Goal: Task Accomplishment & Management: Use online tool/utility

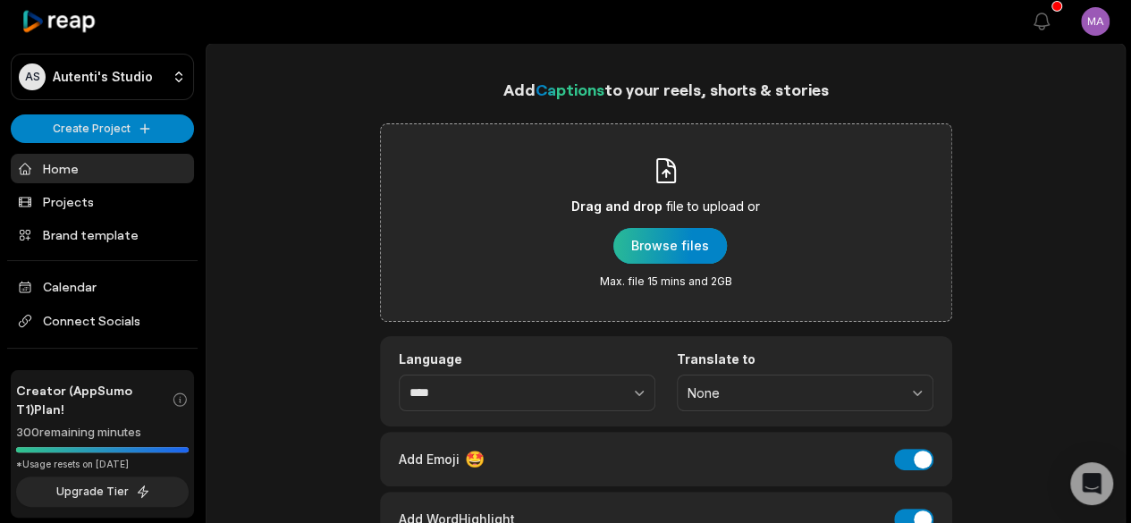
click at [661, 243] on div "button" at bounding box center [670, 246] width 114 height 36
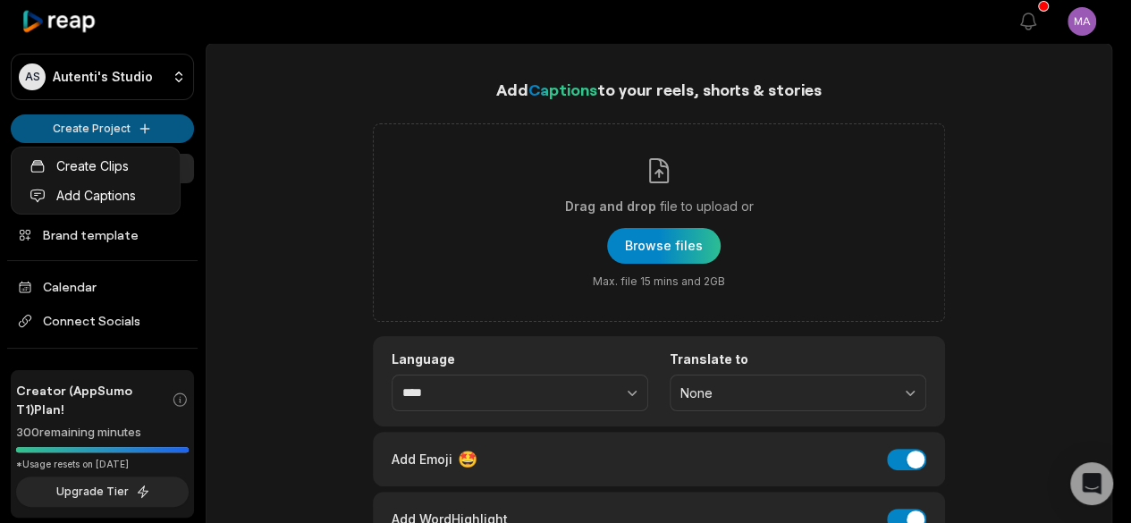
click at [100, 128] on html "AS Autenti's Studio Create Project Home Projects Brand template Calendar Connec…" at bounding box center [565, 261] width 1131 height 523
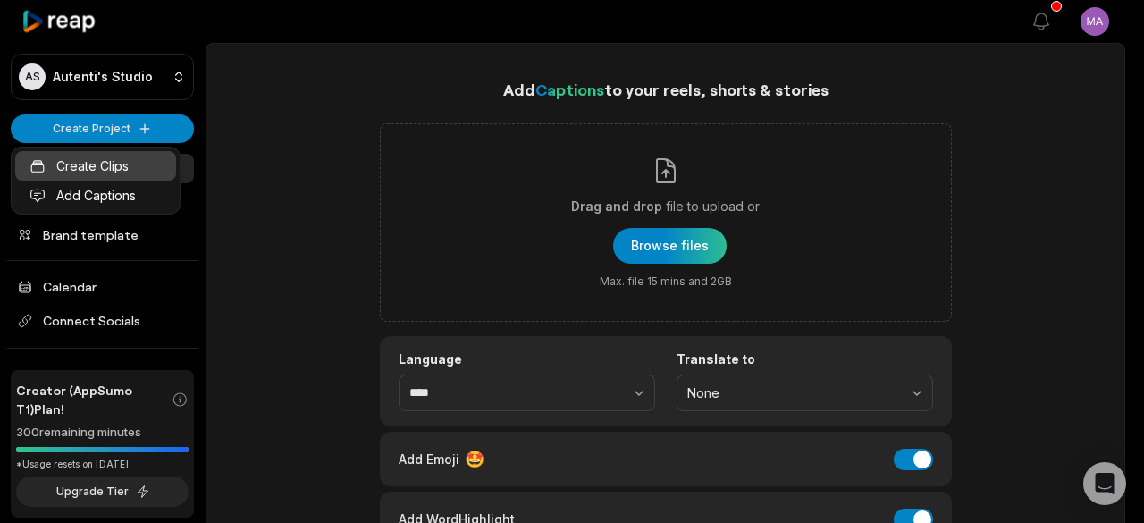
click at [113, 171] on link "Create Clips" at bounding box center [95, 165] width 161 height 29
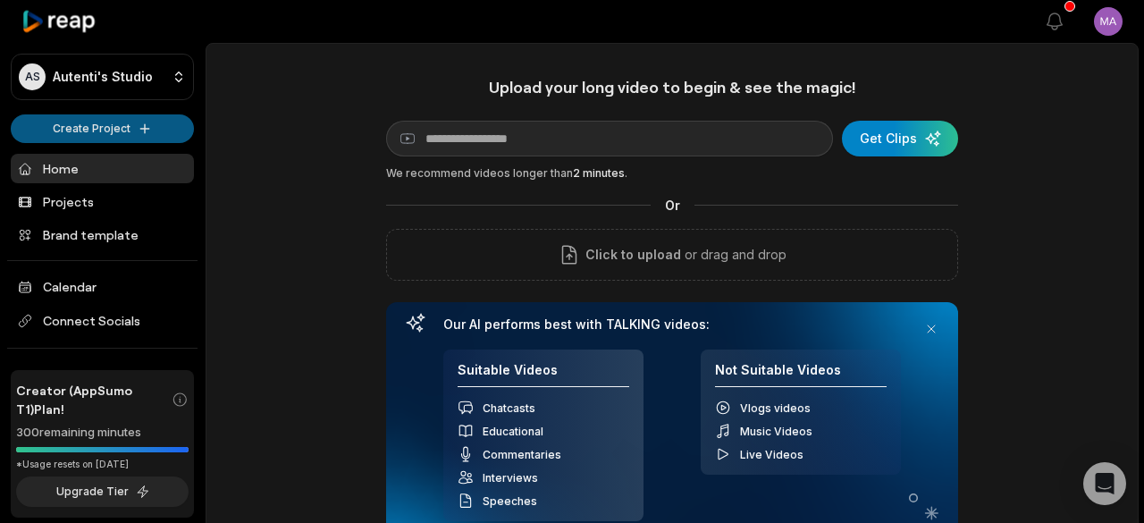
click at [91, 122] on html "AS Autenti's Studio Create Project Home Projects Brand template Calendar Connec…" at bounding box center [572, 261] width 1144 height 523
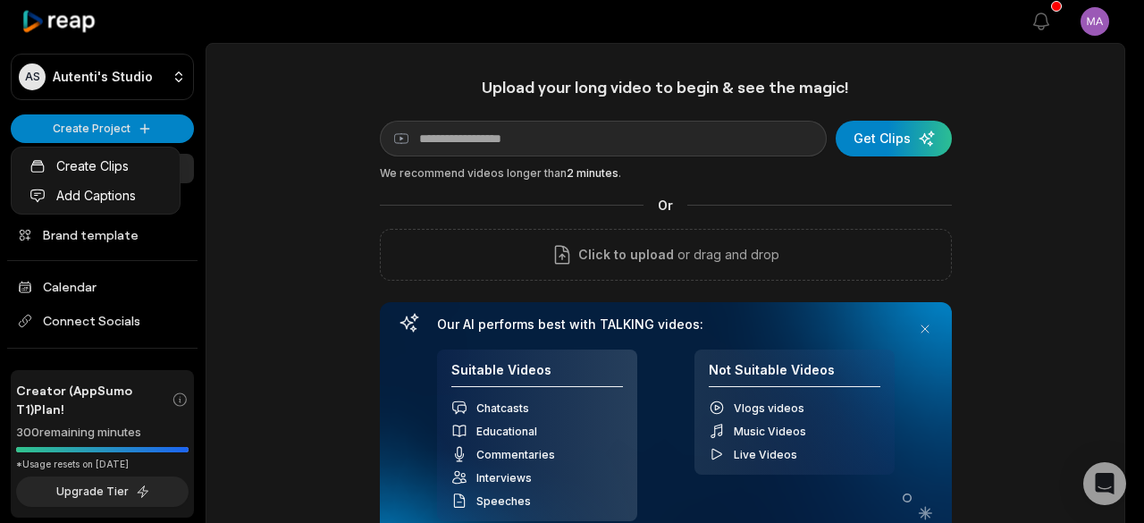
click at [74, 82] on html "AS Autenti's Studio Create Project Home Projects Brand template Calendar Connec…" at bounding box center [572, 261] width 1144 height 523
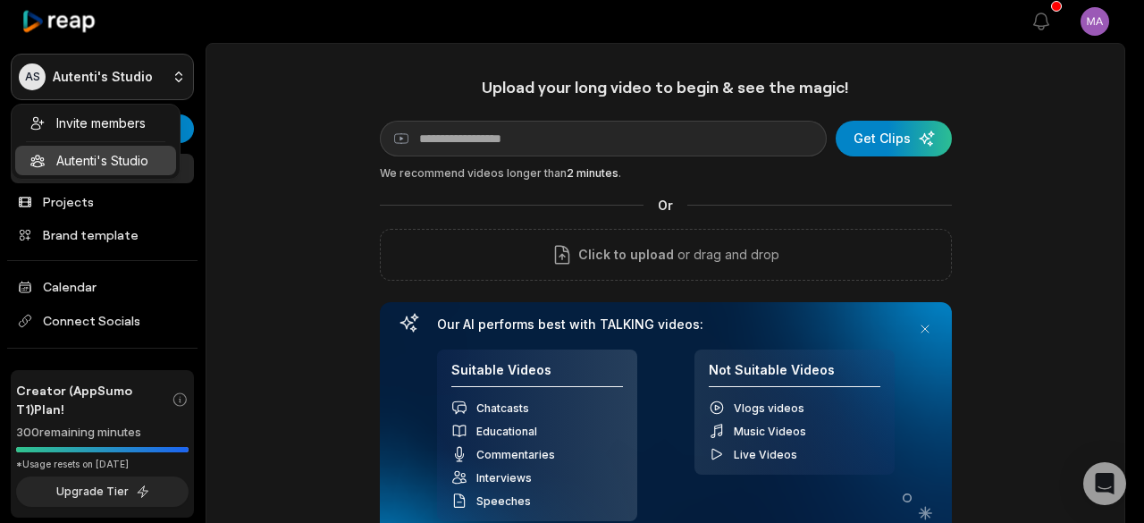
click at [50, 77] on html "AS Autenti's Studio Create Project Home Projects Brand template Calendar Connec…" at bounding box center [572, 261] width 1144 height 523
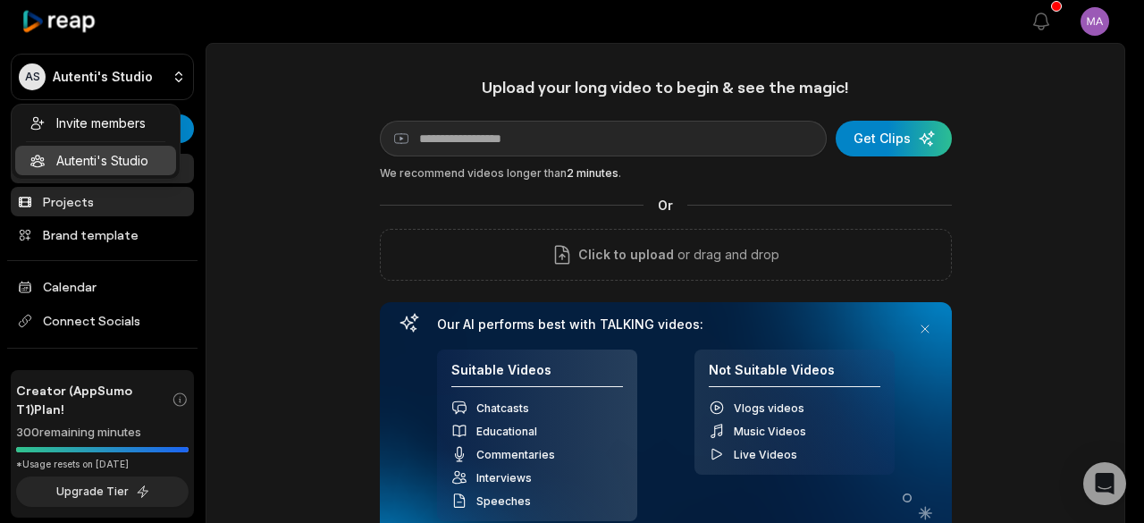
click at [69, 199] on html "AS Autenti's Studio Create Project Home Projects Brand template Calendar Connec…" at bounding box center [572, 261] width 1144 height 523
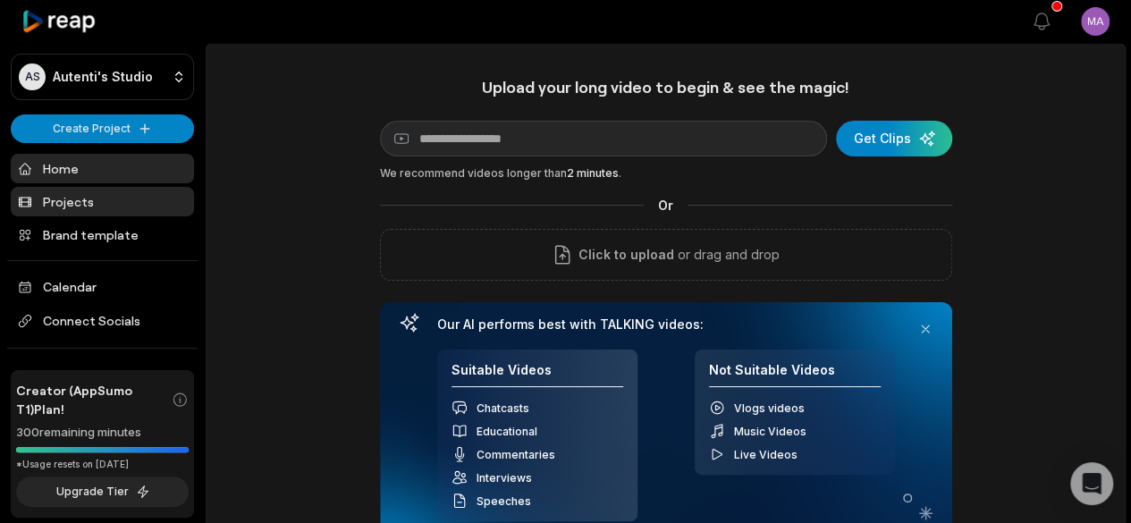
click at [69, 199] on link "Projects" at bounding box center [102, 201] width 183 height 29
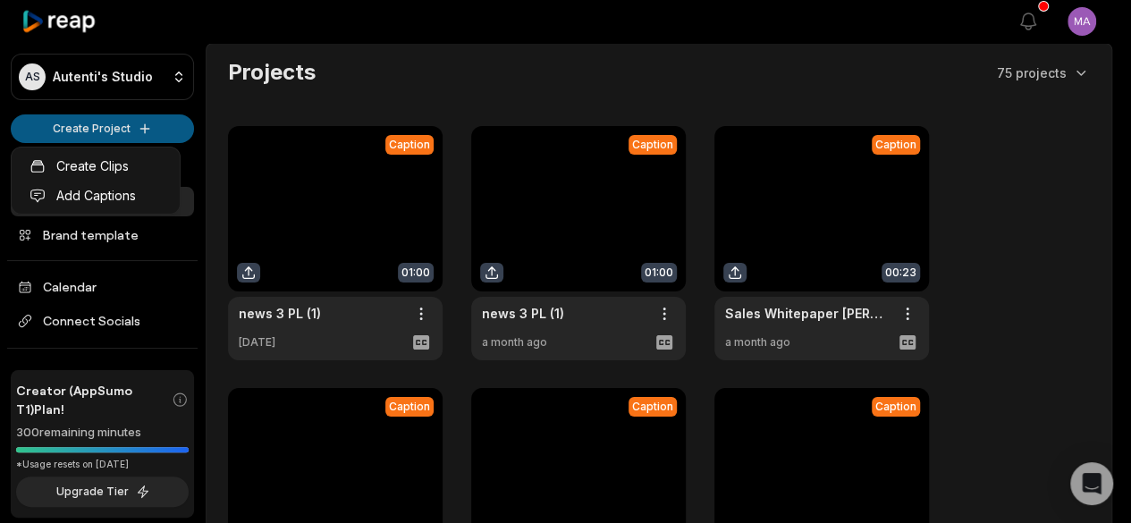
click at [122, 123] on html "AS Autenti's Studio Create Project Home Projects Brand template Calendar Connec…" at bounding box center [565, 261] width 1131 height 523
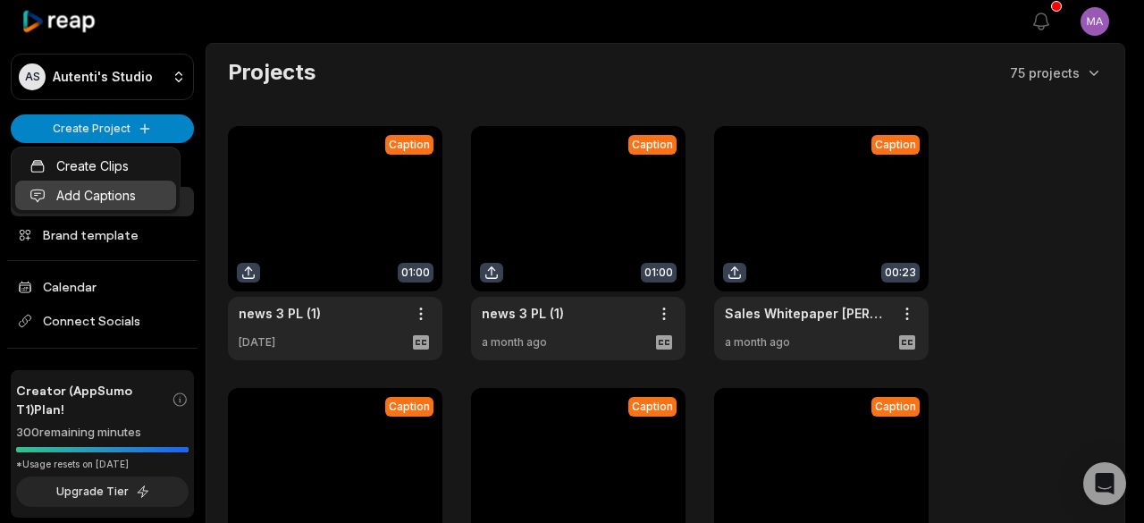
click at [127, 196] on link "Add Captions" at bounding box center [95, 195] width 161 height 29
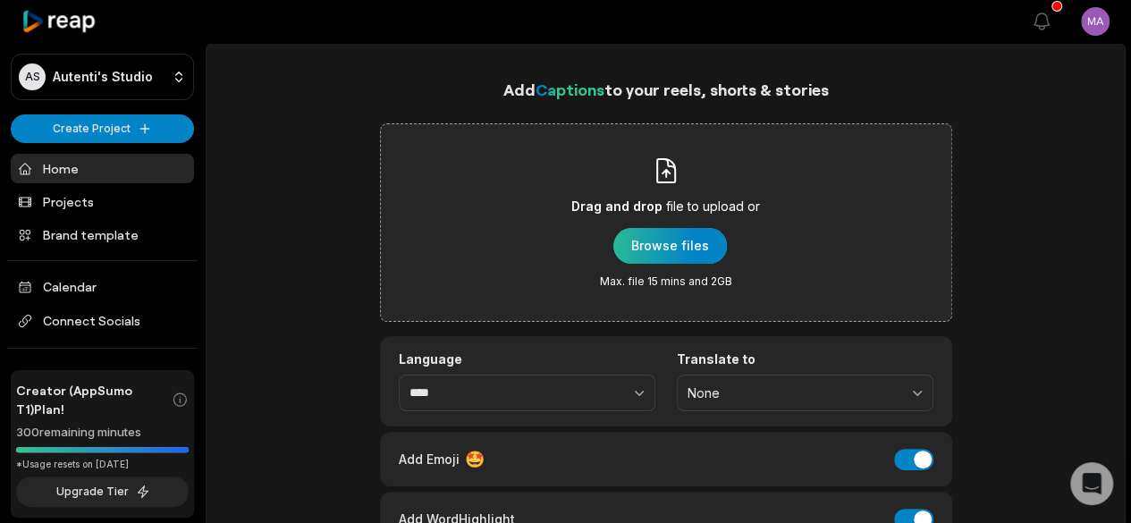
click at [670, 231] on div "button" at bounding box center [670, 246] width 114 height 36
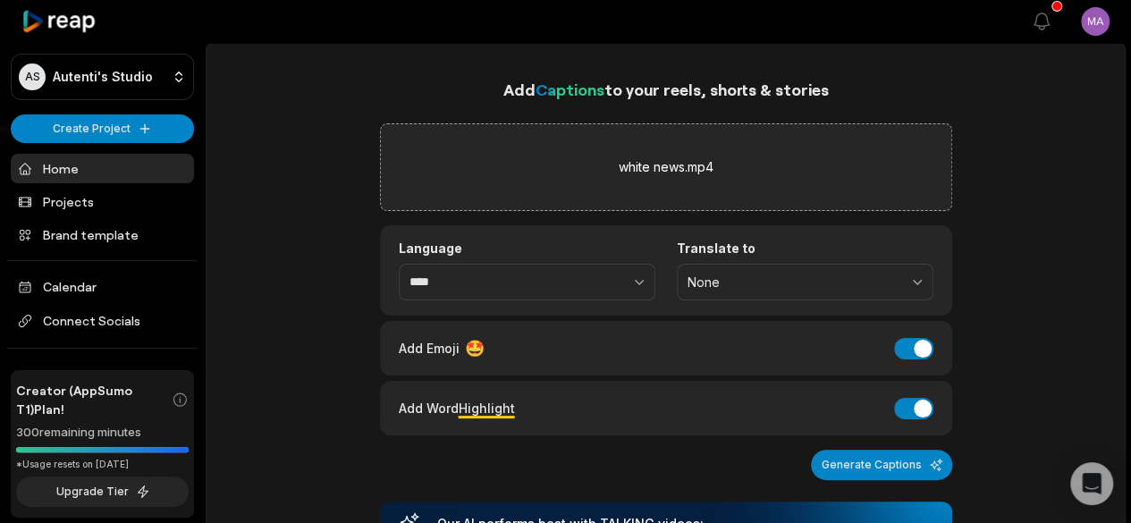
click at [617, 143] on div "white news.mp4" at bounding box center [666, 167] width 572 height 88
click at [926, 342] on button "Add Emoji" at bounding box center [913, 348] width 39 height 21
click at [911, 408] on button "Add Word Highlight" at bounding box center [913, 408] width 39 height 21
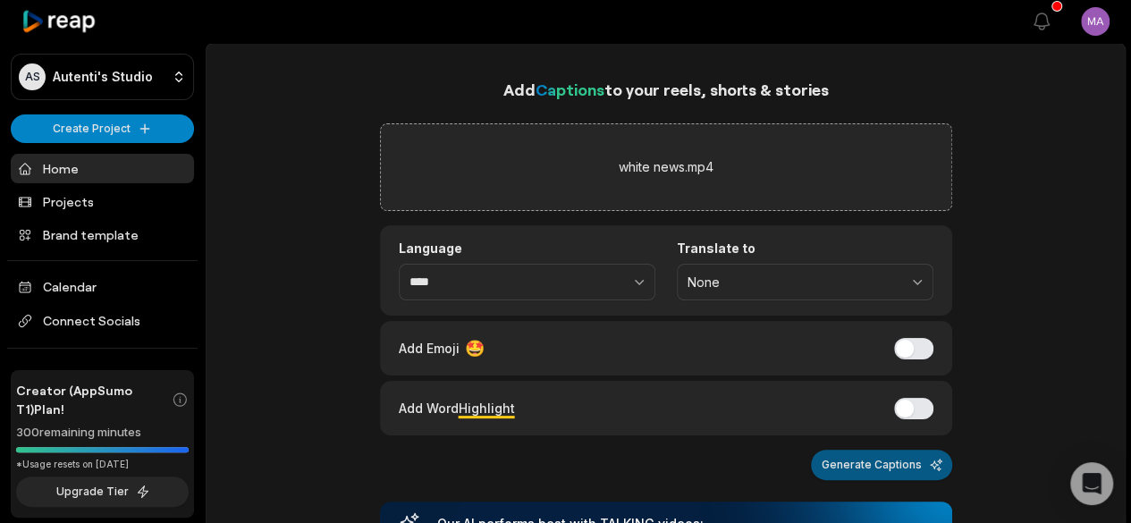
click at [900, 466] on button "Generate Captions" at bounding box center [881, 465] width 141 height 30
